Goal: Task Accomplishment & Management: Manage account settings

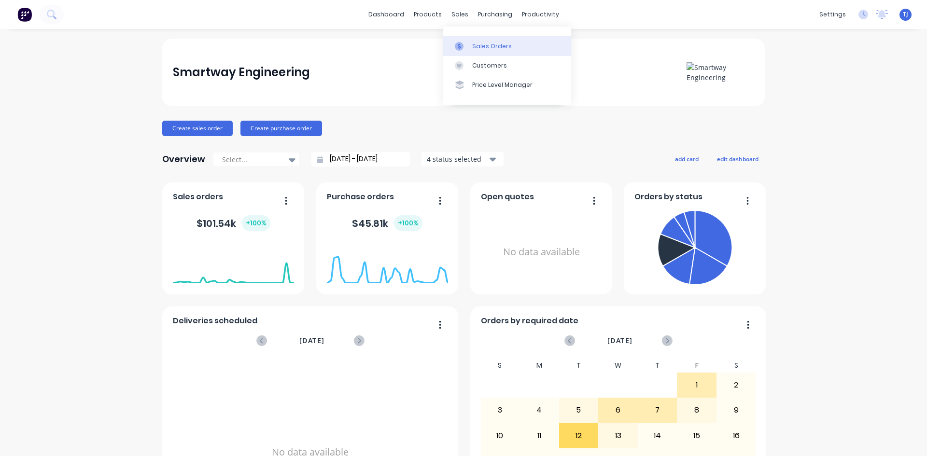
click at [478, 50] on div "Sales Orders" at bounding box center [492, 46] width 40 height 9
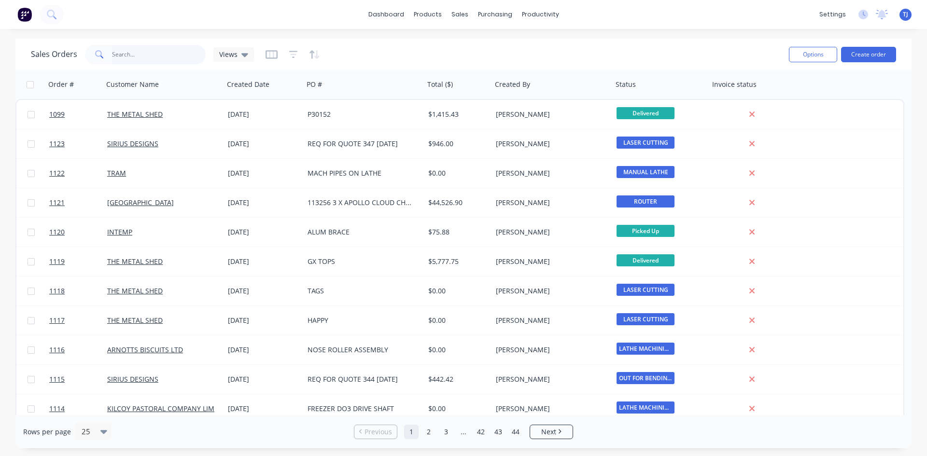
click at [165, 64] on input "text" at bounding box center [159, 54] width 94 height 19
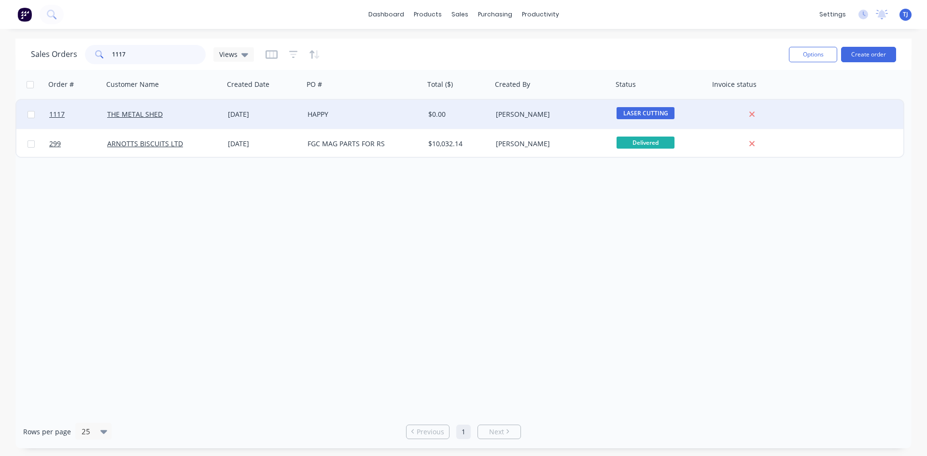
type input "1117"
click at [241, 113] on div "[DATE]" at bounding box center [264, 115] width 72 height 10
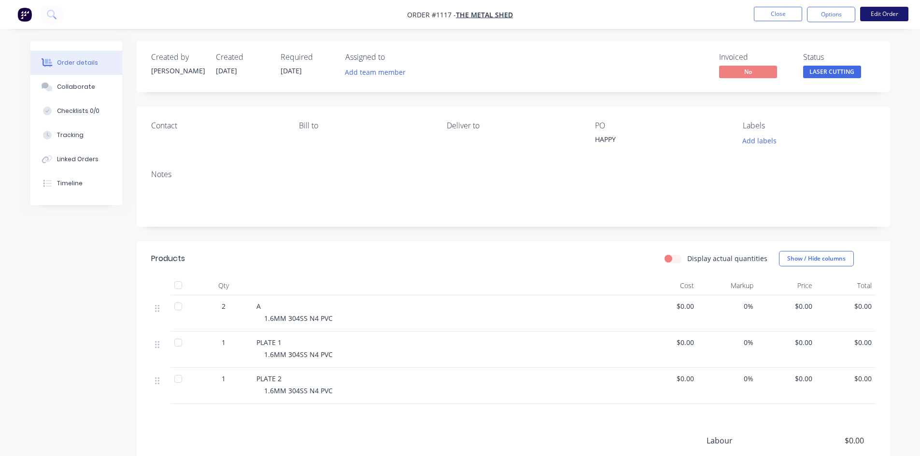
click at [888, 16] on button "Edit Order" at bounding box center [884, 14] width 48 height 14
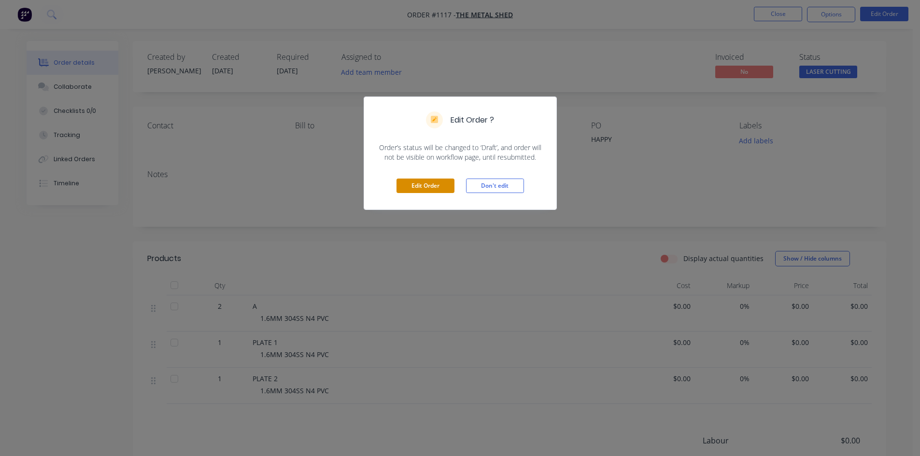
click at [428, 184] on button "Edit Order" at bounding box center [425, 186] width 58 height 14
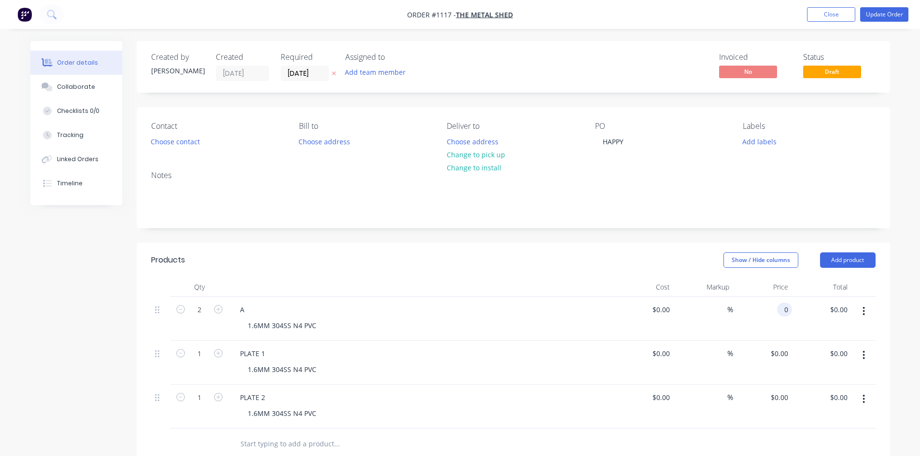
click at [772, 309] on div "0 0" at bounding box center [762, 319] width 59 height 44
type input "$42.23"
type input "$84.46"
click at [787, 354] on input "0" at bounding box center [786, 354] width 11 height 14
type input "$55.42"
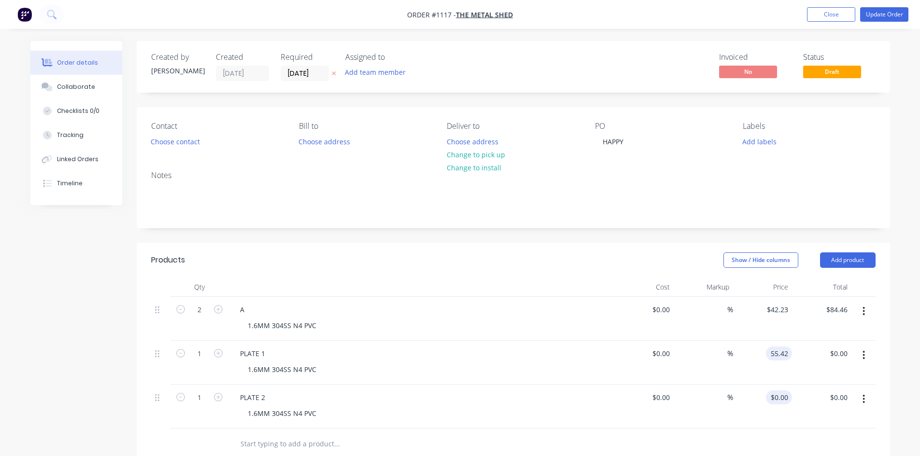
type input "$55.42"
click at [772, 402] on div "0 $0.00" at bounding box center [762, 407] width 59 height 44
type input "$72.59"
click at [77, 88] on div "Collaborate" at bounding box center [76, 87] width 38 height 9
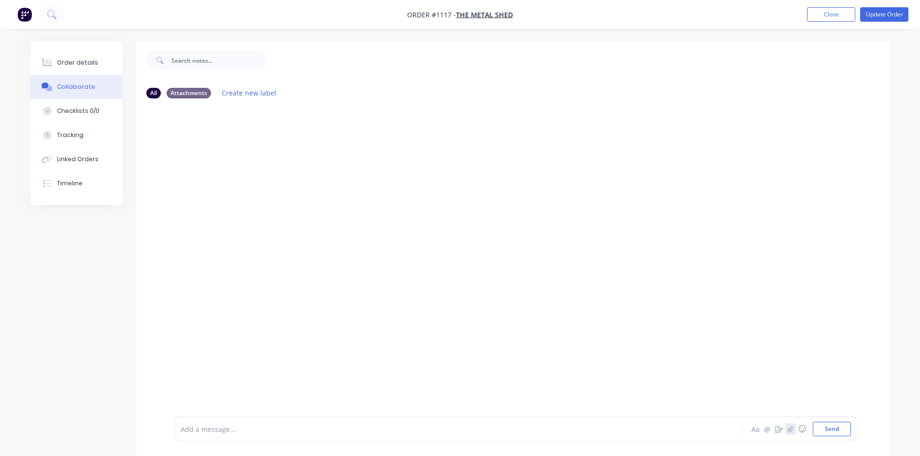
click at [789, 432] on icon "button" at bounding box center [789, 429] width 5 height 6
click at [820, 429] on button "Send" at bounding box center [831, 429] width 38 height 14
click at [86, 62] on div "Order details" at bounding box center [77, 62] width 41 height 9
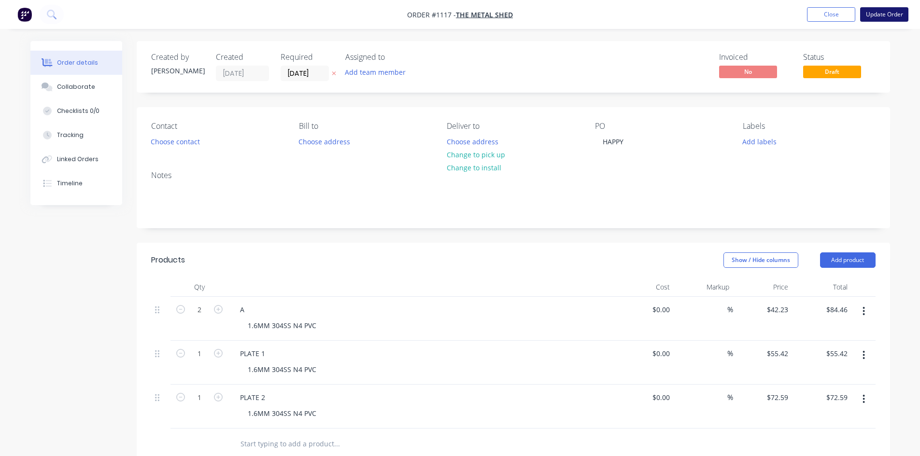
click at [891, 18] on button "Update Order" at bounding box center [884, 14] width 48 height 14
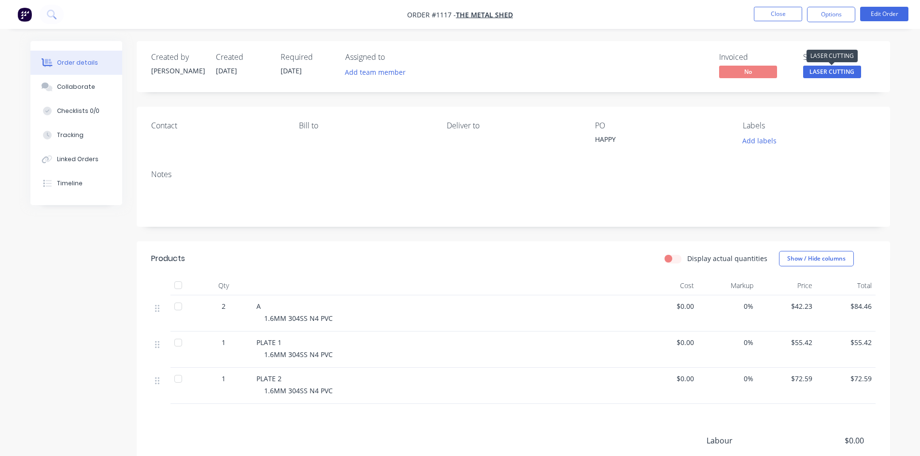
click at [848, 72] on span "LASER CUTTING" at bounding box center [832, 72] width 58 height 12
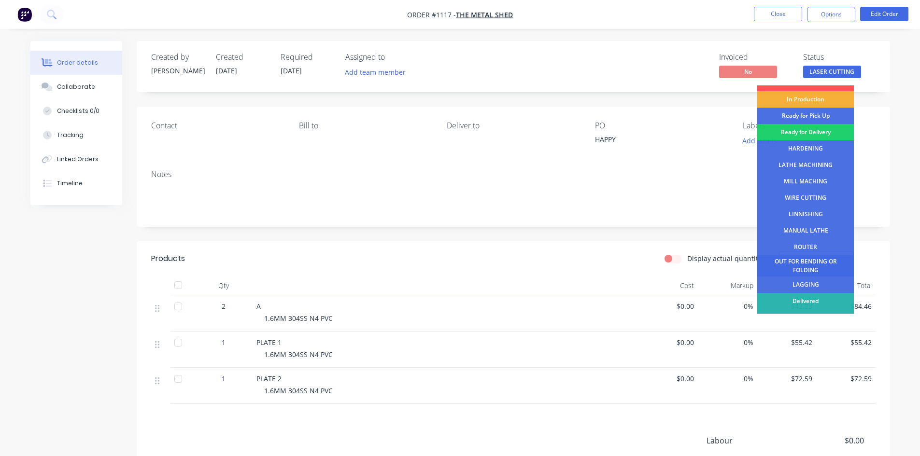
scroll to position [39, 0]
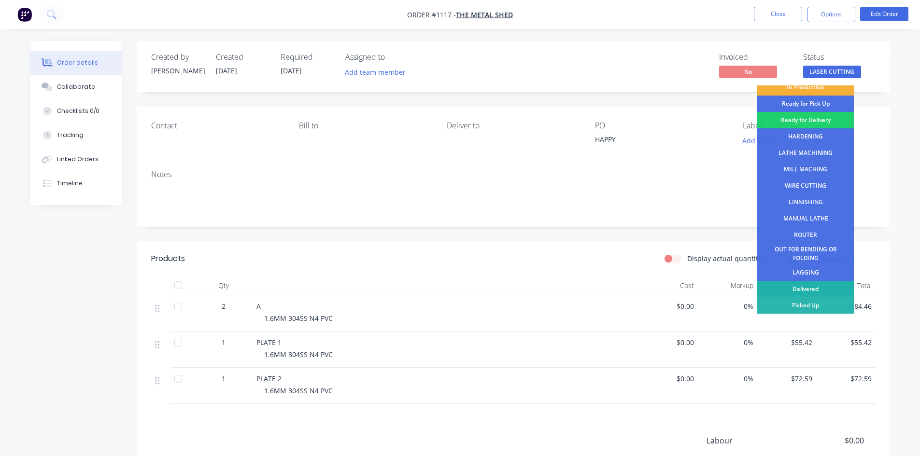
click at [818, 284] on div "Delivered" at bounding box center [805, 289] width 97 height 16
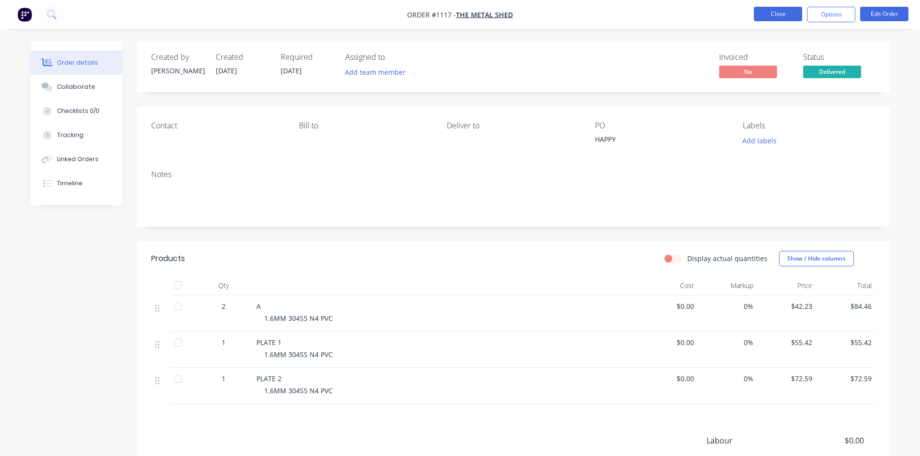
click at [772, 17] on button "Close" at bounding box center [778, 14] width 48 height 14
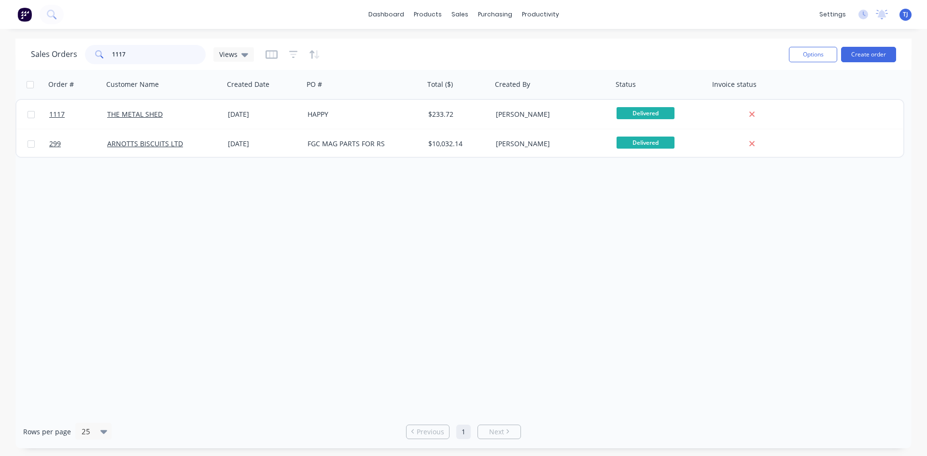
click at [139, 57] on input "1117" at bounding box center [159, 54] width 94 height 19
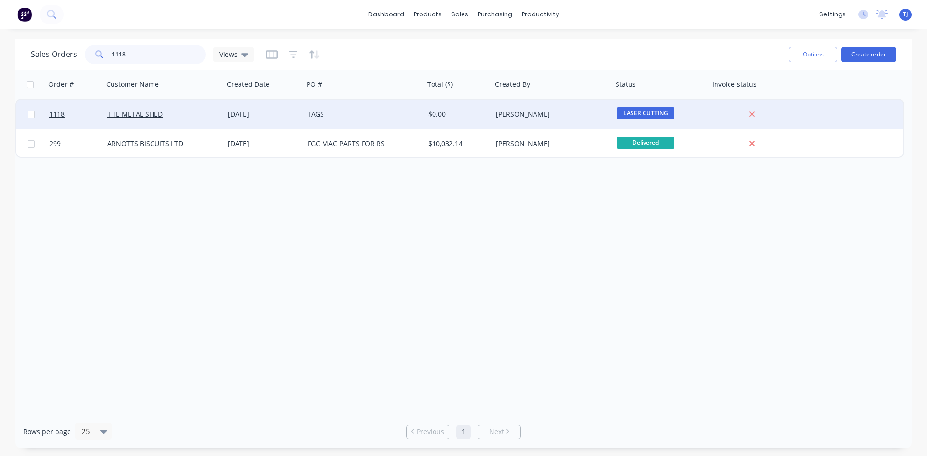
type input "1118"
click at [654, 112] on span "LASER CUTTING" at bounding box center [645, 113] width 58 height 12
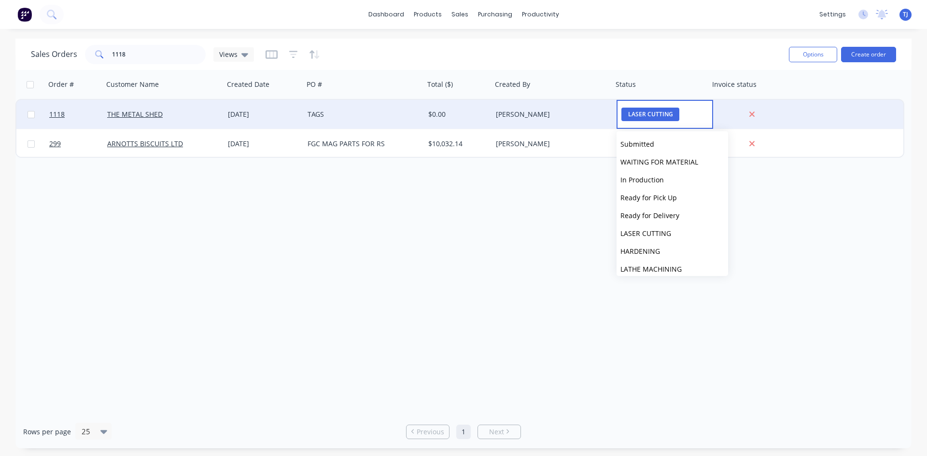
click at [268, 114] on div "[DATE]" at bounding box center [264, 115] width 72 height 10
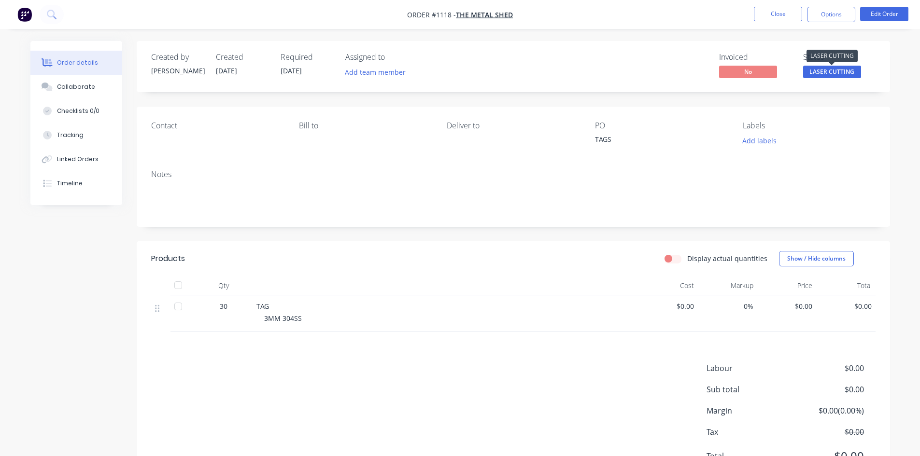
click at [830, 73] on span "LASER CUTTING" at bounding box center [832, 72] width 58 height 12
click at [698, 174] on div "Notes" at bounding box center [513, 174] width 724 height 9
click at [883, 12] on button "Edit Order" at bounding box center [884, 14] width 48 height 14
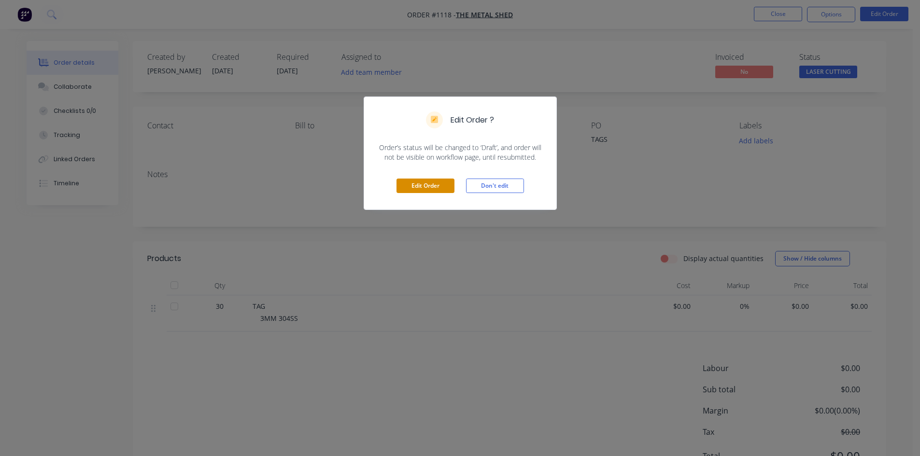
click at [428, 183] on button "Edit Order" at bounding box center [425, 186] width 58 height 14
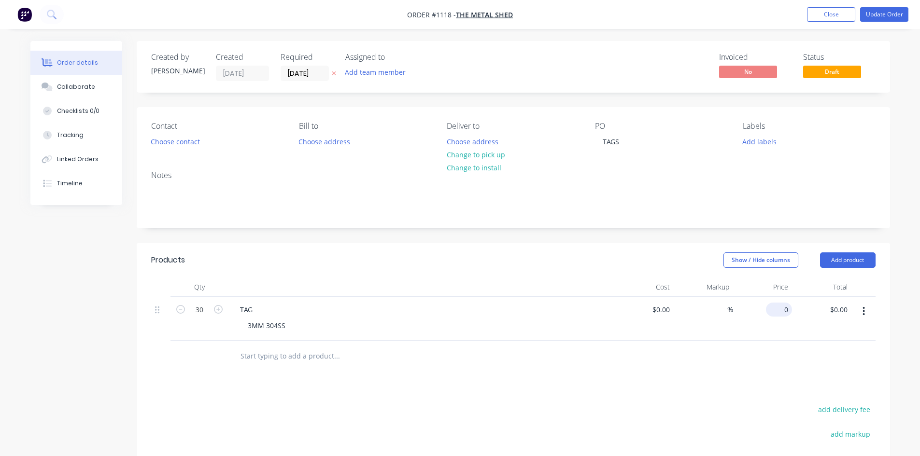
click at [788, 311] on input "0" at bounding box center [780, 310] width 22 height 14
type input "1.92"
type input "0.00"
type input "$1.92"
type input "$57.60"
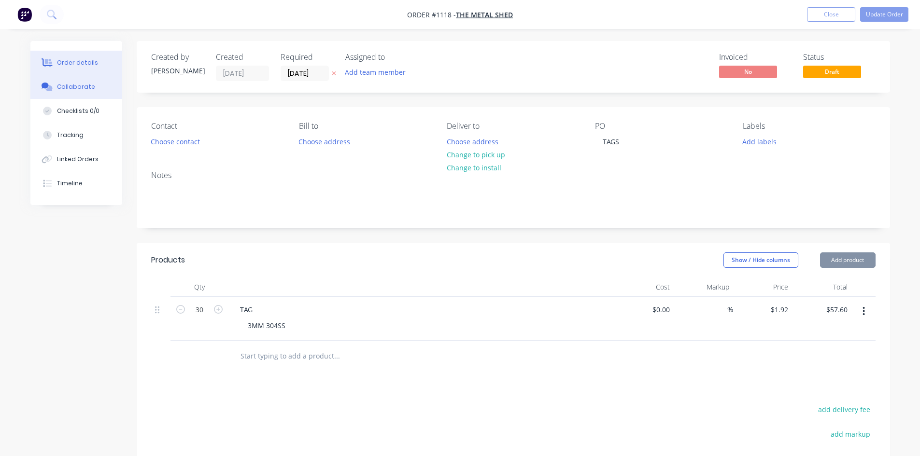
click at [94, 90] on button "Collaborate" at bounding box center [76, 87] width 92 height 24
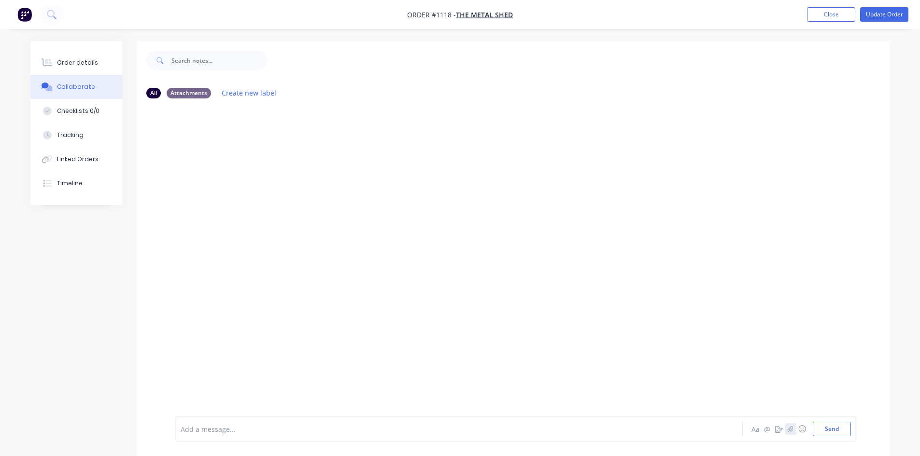
click at [789, 434] on button "button" at bounding box center [790, 429] width 12 height 12
click at [838, 432] on button "Send" at bounding box center [831, 429] width 38 height 14
click at [84, 62] on div "Order details" at bounding box center [77, 62] width 41 height 9
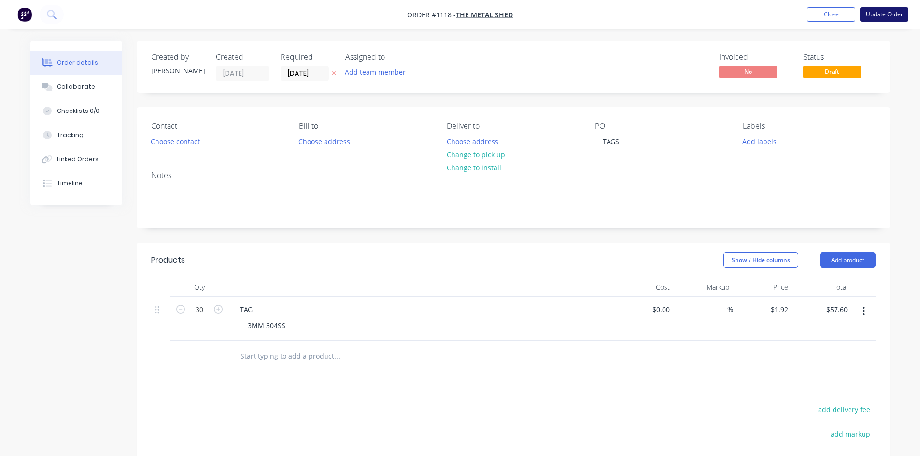
click at [880, 13] on button "Update Order" at bounding box center [884, 14] width 48 height 14
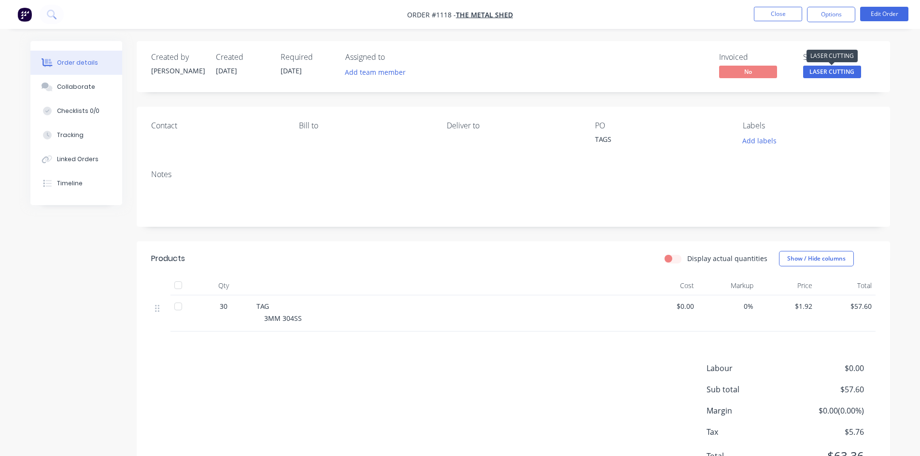
click at [855, 70] on span "LASER CUTTING" at bounding box center [832, 72] width 58 height 12
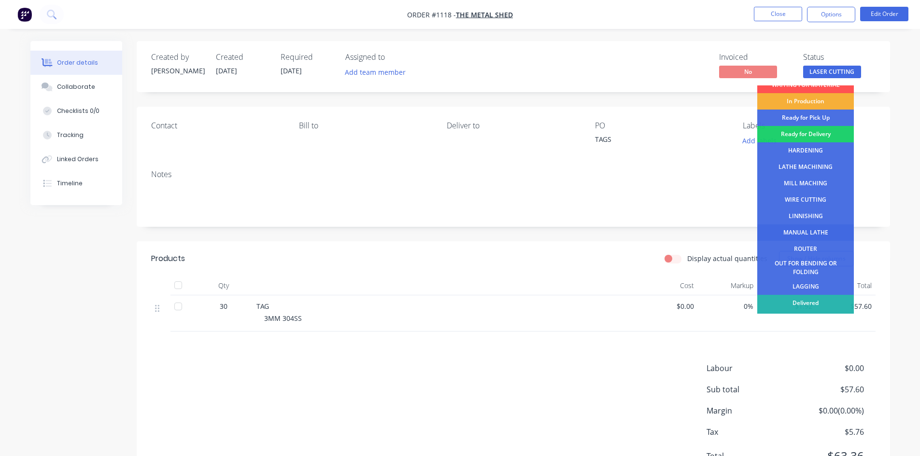
scroll to position [39, 0]
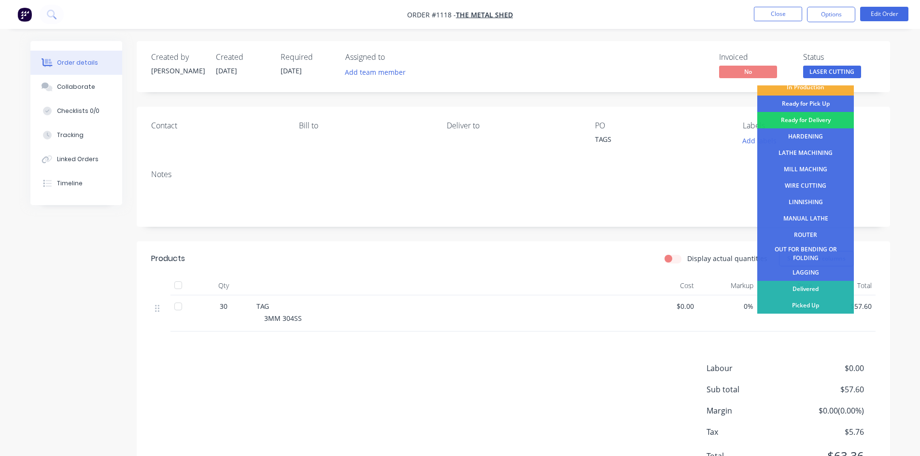
click at [819, 292] on div "Delivered" at bounding box center [805, 289] width 97 height 16
